Goal: Use online tool/utility: Use online tool/utility

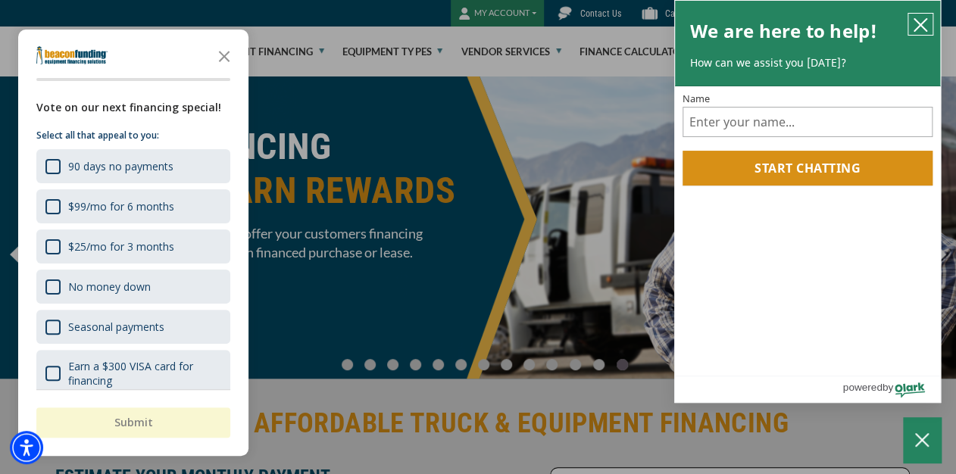
drag, startPoint x: 921, startPoint y: 27, endPoint x: 364, endPoint y: 353, distance: 645.8
click at [921, 27] on icon "close chatbox" at bounding box center [920, 25] width 12 height 12
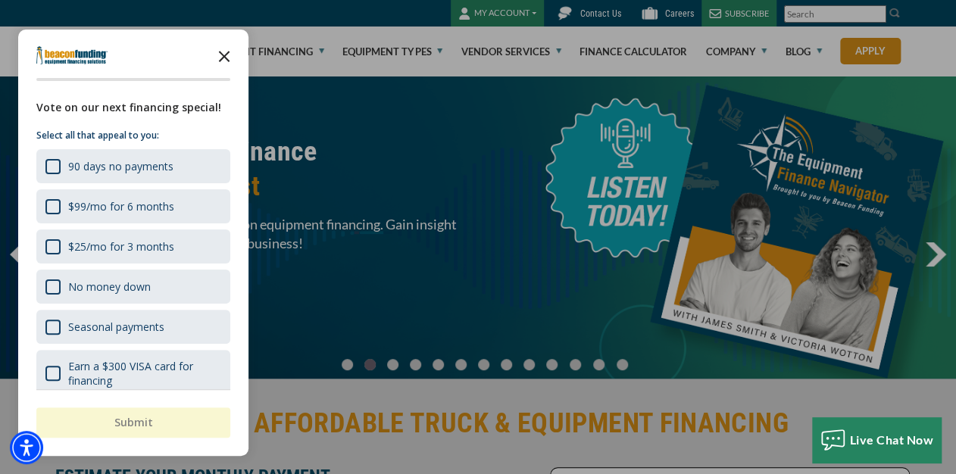
click at [224, 55] on polygon "Close the survey" at bounding box center [224, 56] width 11 height 11
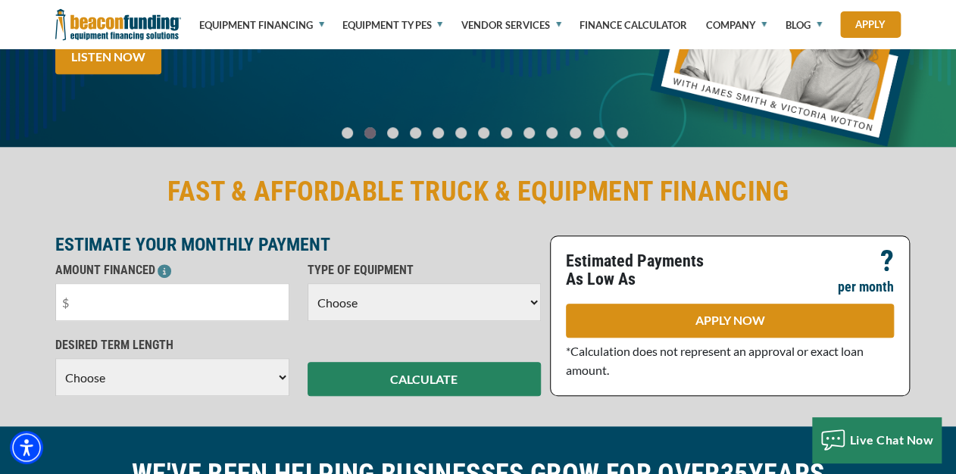
scroll to position [242, 0]
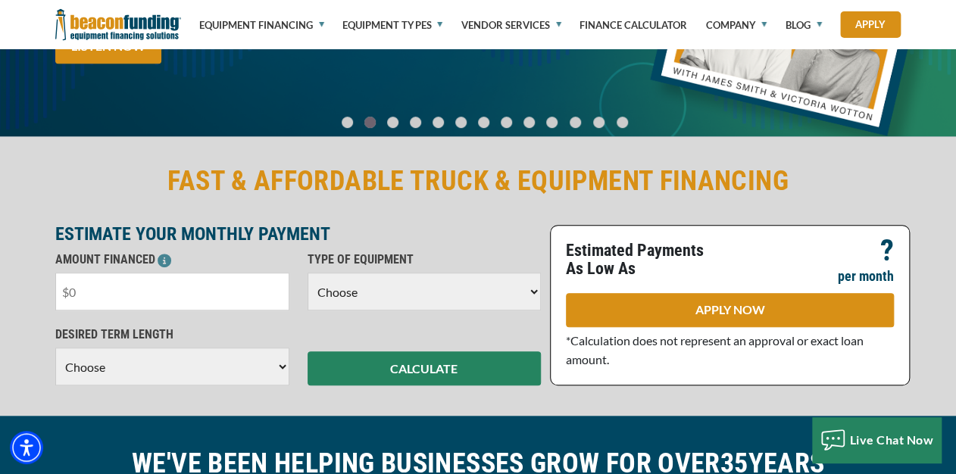
click at [101, 297] on input "text" at bounding box center [172, 292] width 234 height 38
type input "$75,000"
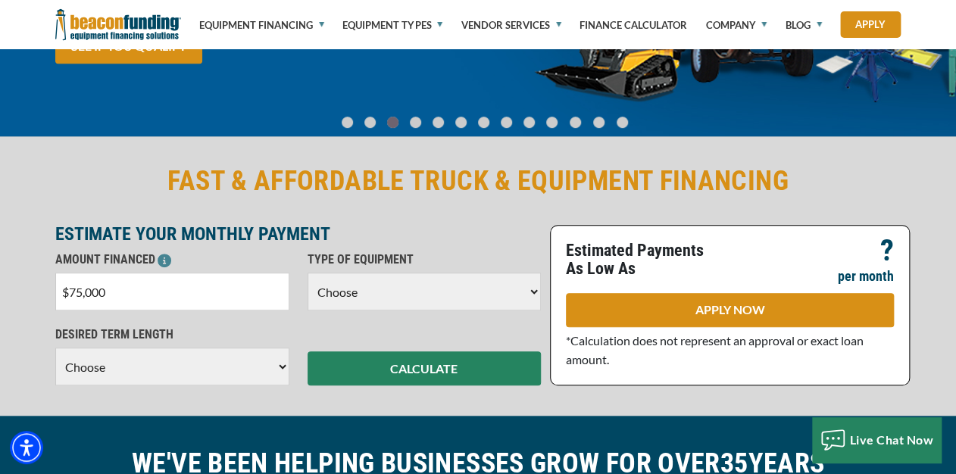
click at [395, 298] on select "Choose Backhoe Boom/Bucket Truck Chipper Commercial Mower Crane DTG/DTF Printin…" at bounding box center [425, 292] width 234 height 38
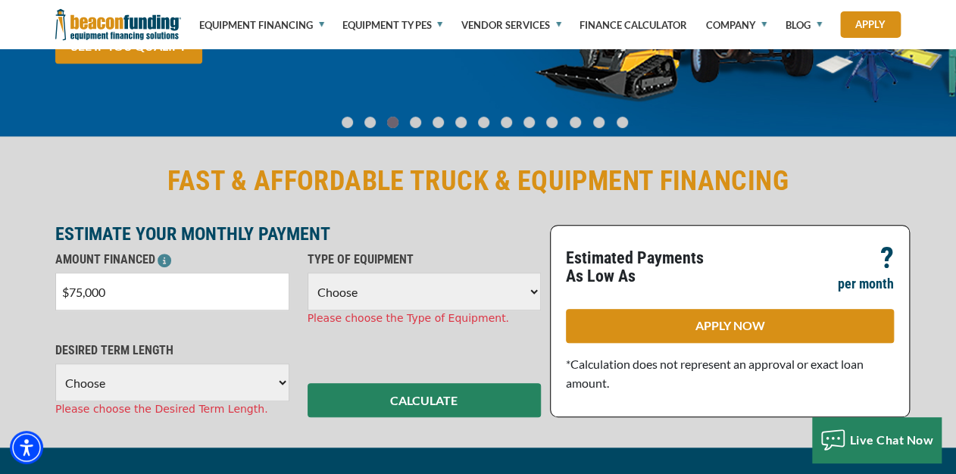
select select "5"
click at [308, 273] on select "Choose Backhoe Boom/Bucket Truck Chipper Commercial Mower Crane DTG/DTF Printin…" at bounding box center [425, 292] width 234 height 38
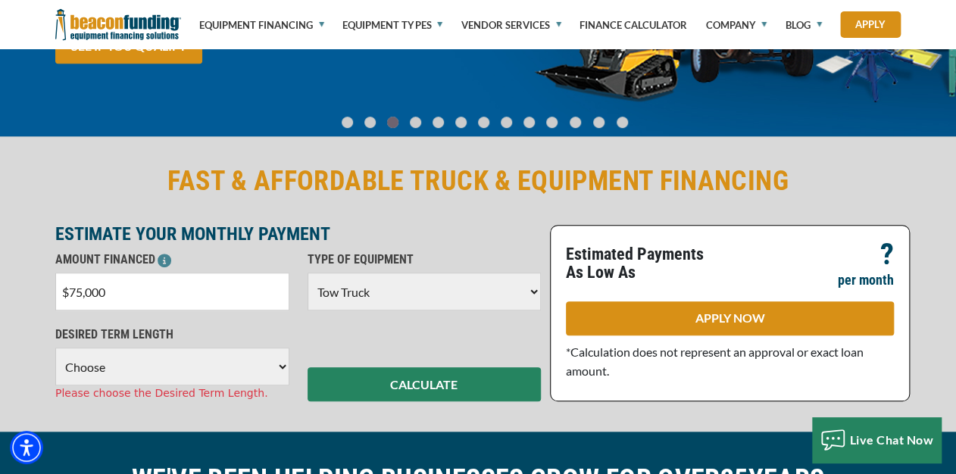
scroll to position [303, 0]
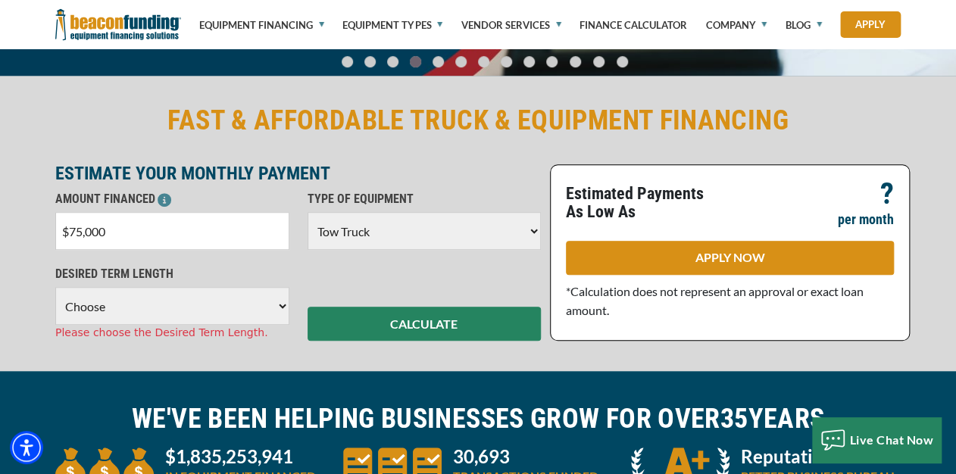
click at [136, 312] on select "Choose 36 Months 48 Months 60 Months" at bounding box center [172, 306] width 234 height 38
select select "48"
click at [55, 287] on select "Choose 36 Months 48 Months 60 Months" at bounding box center [172, 306] width 234 height 38
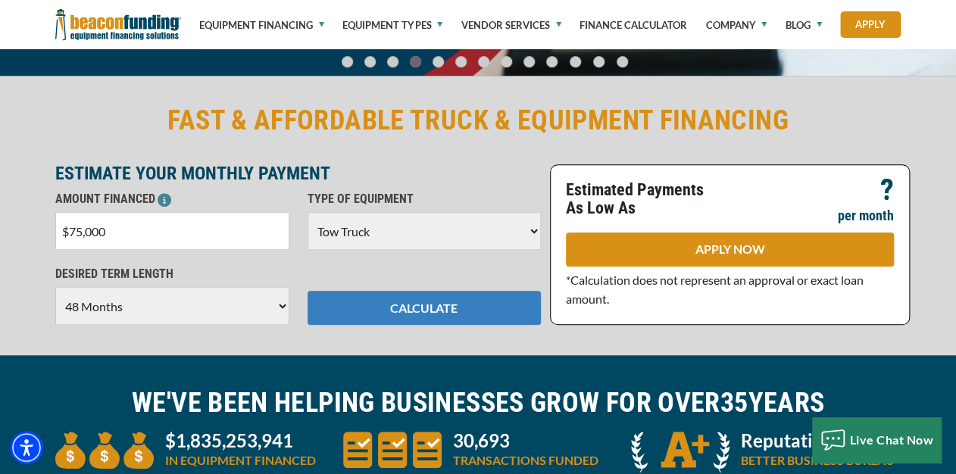
click at [428, 309] on button "CALCULATE" at bounding box center [425, 308] width 234 height 34
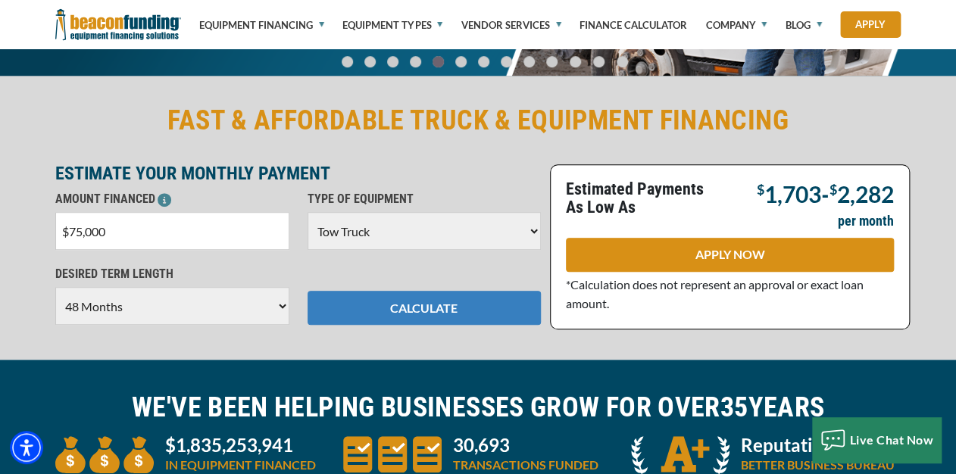
click at [372, 306] on button "CALCULATE" at bounding box center [425, 308] width 234 height 34
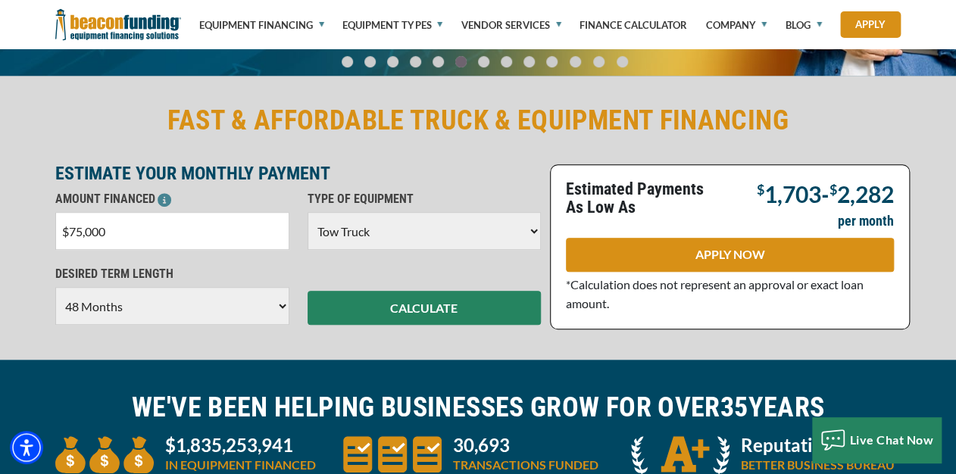
click at [113, 227] on input "$75,000" at bounding box center [172, 231] width 234 height 38
type input "$7"
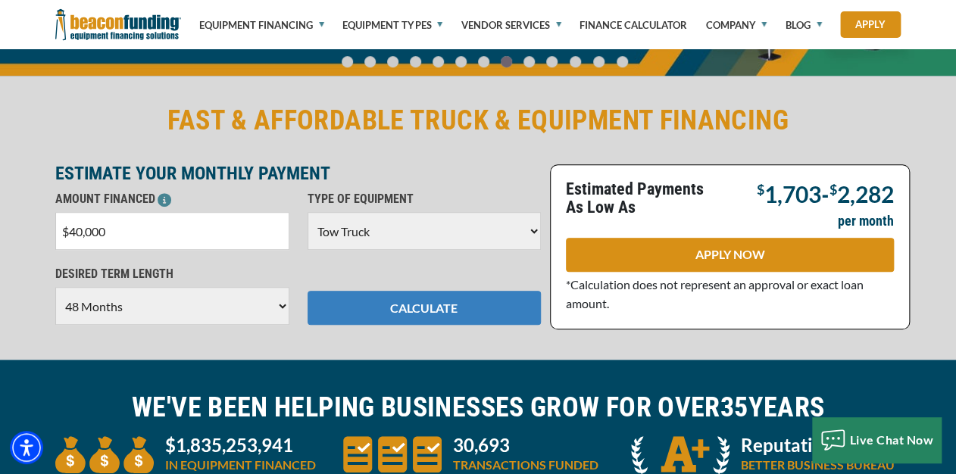
click at [387, 307] on button "CALCULATE" at bounding box center [425, 308] width 234 height 34
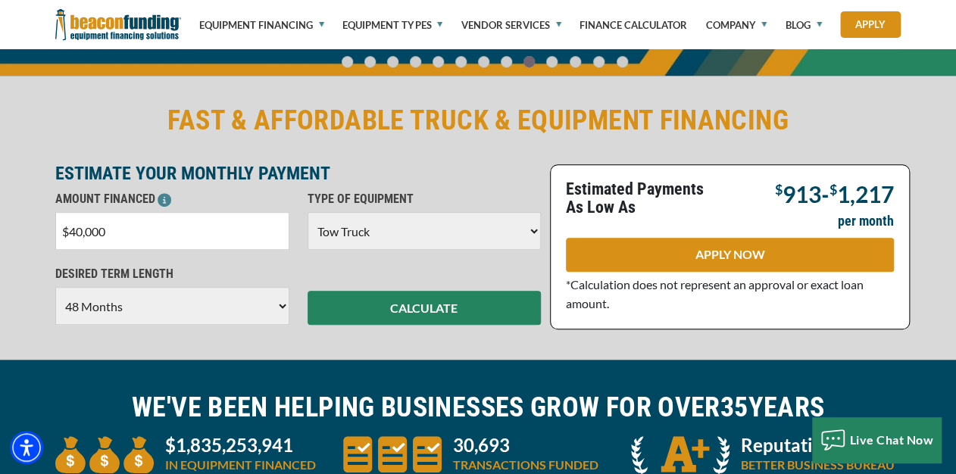
click at [77, 234] on input "$40,000" at bounding box center [172, 231] width 234 height 38
click at [120, 227] on input "$0" at bounding box center [172, 231] width 234 height 38
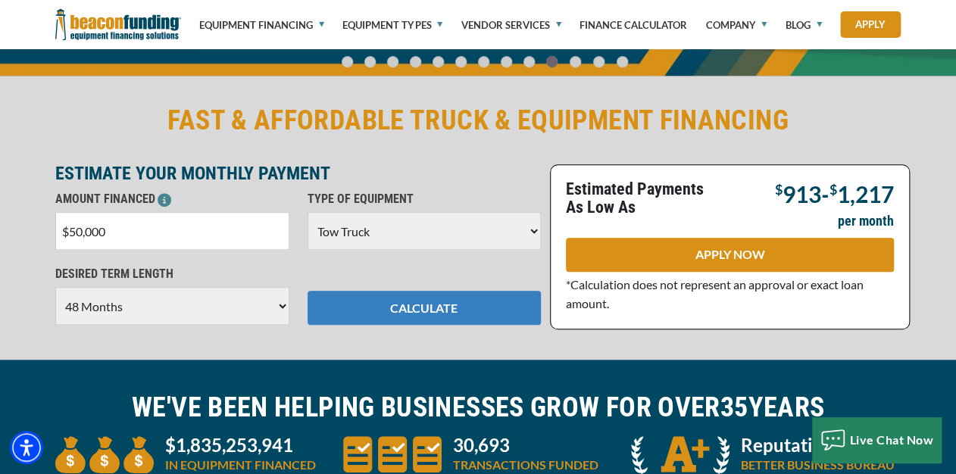
click at [421, 313] on button "CALCULATE" at bounding box center [425, 308] width 234 height 34
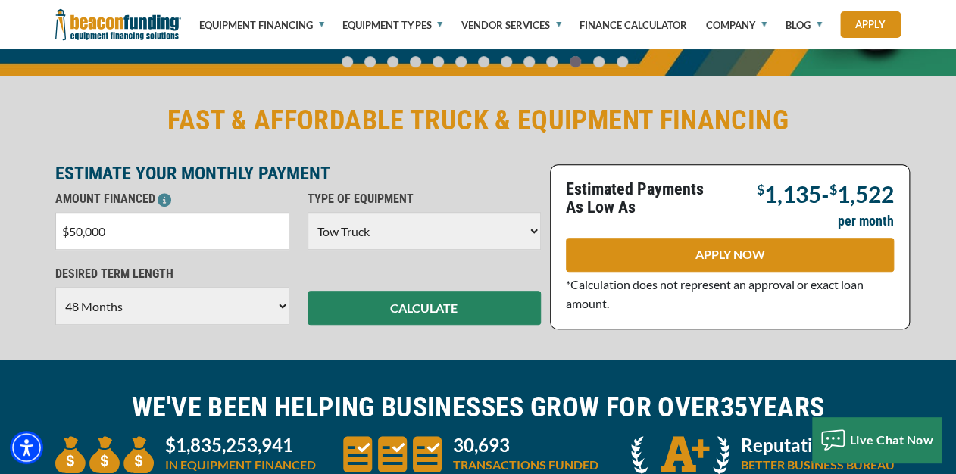
click at [111, 233] on input "$50,000" at bounding box center [172, 231] width 234 height 38
type input "$5"
type input "$45,000"
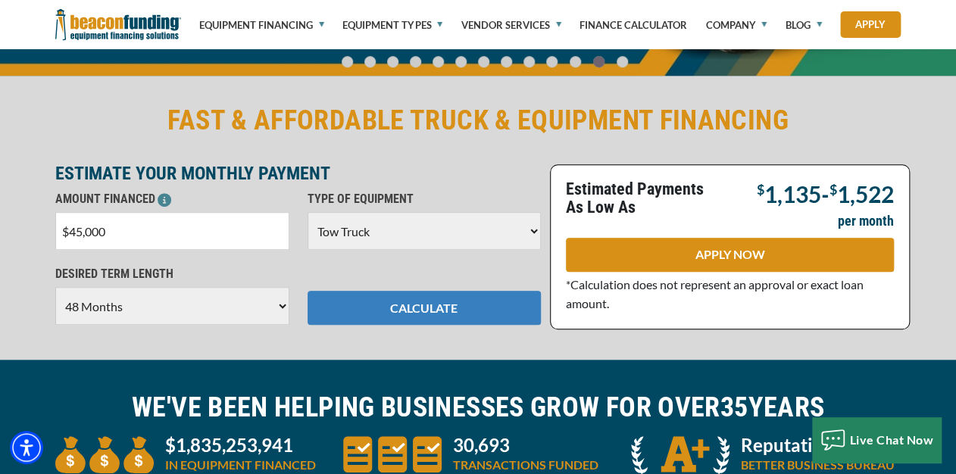
click at [385, 305] on button "CALCULATE" at bounding box center [425, 308] width 234 height 34
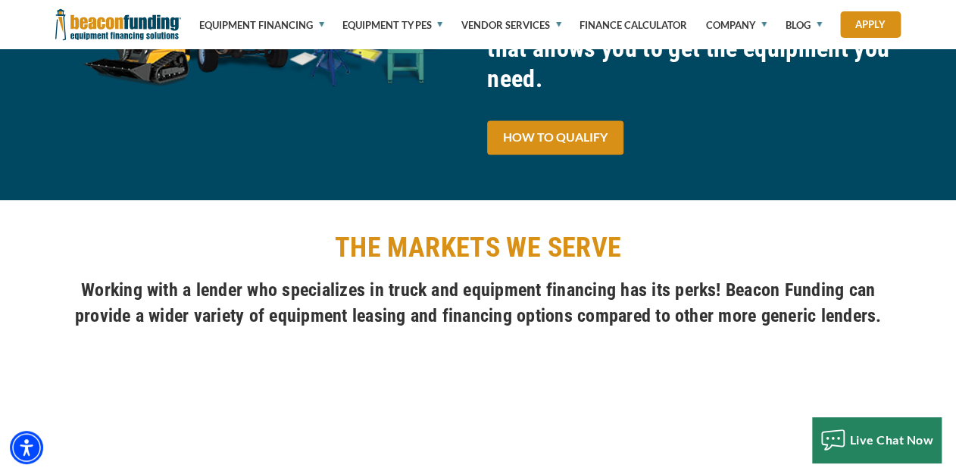
scroll to position [1030, 0]
